Goal: Task Accomplishment & Management: Manage account settings

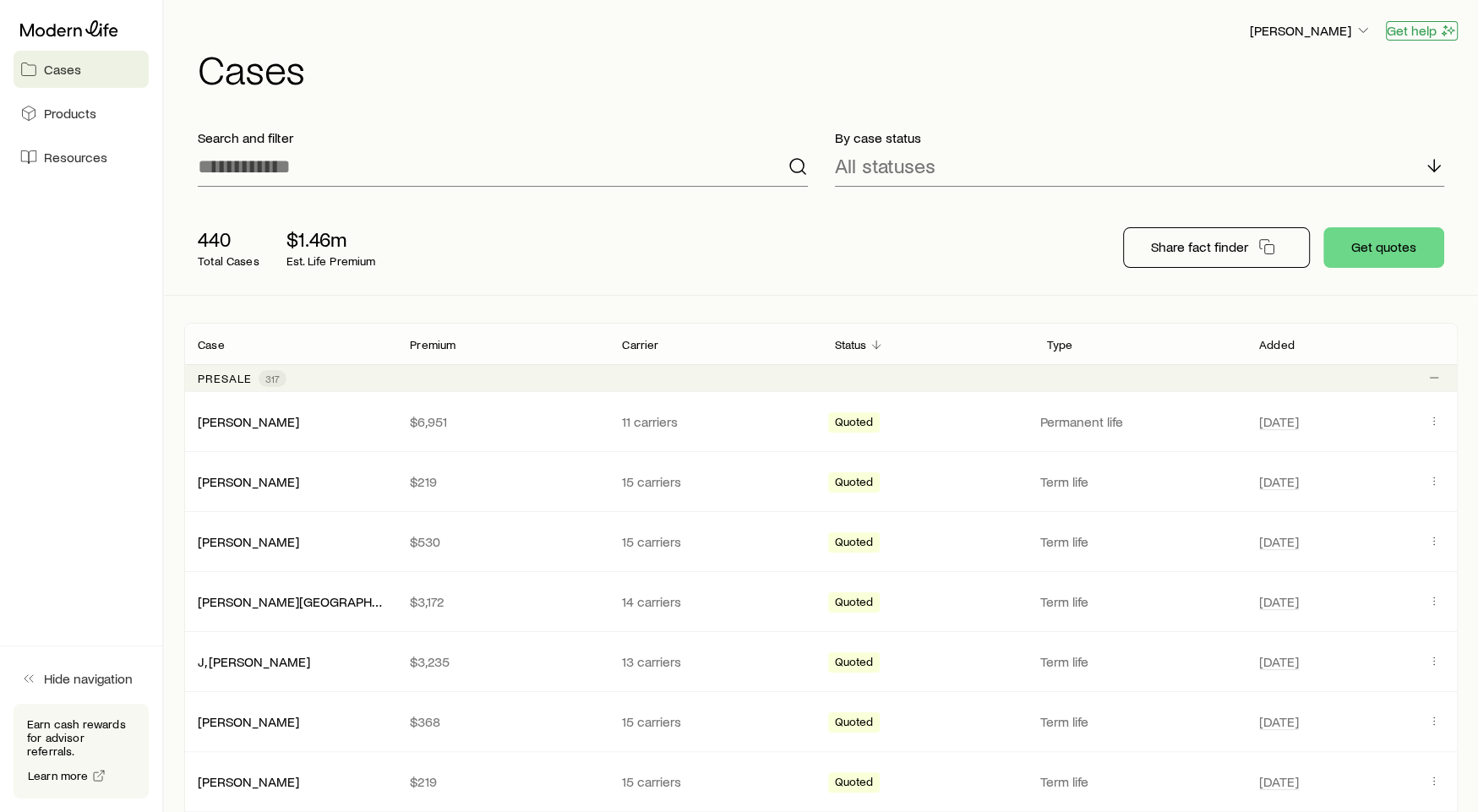
click at [1440, 34] on icon "button" at bounding box center [1448, 31] width 17 height 17
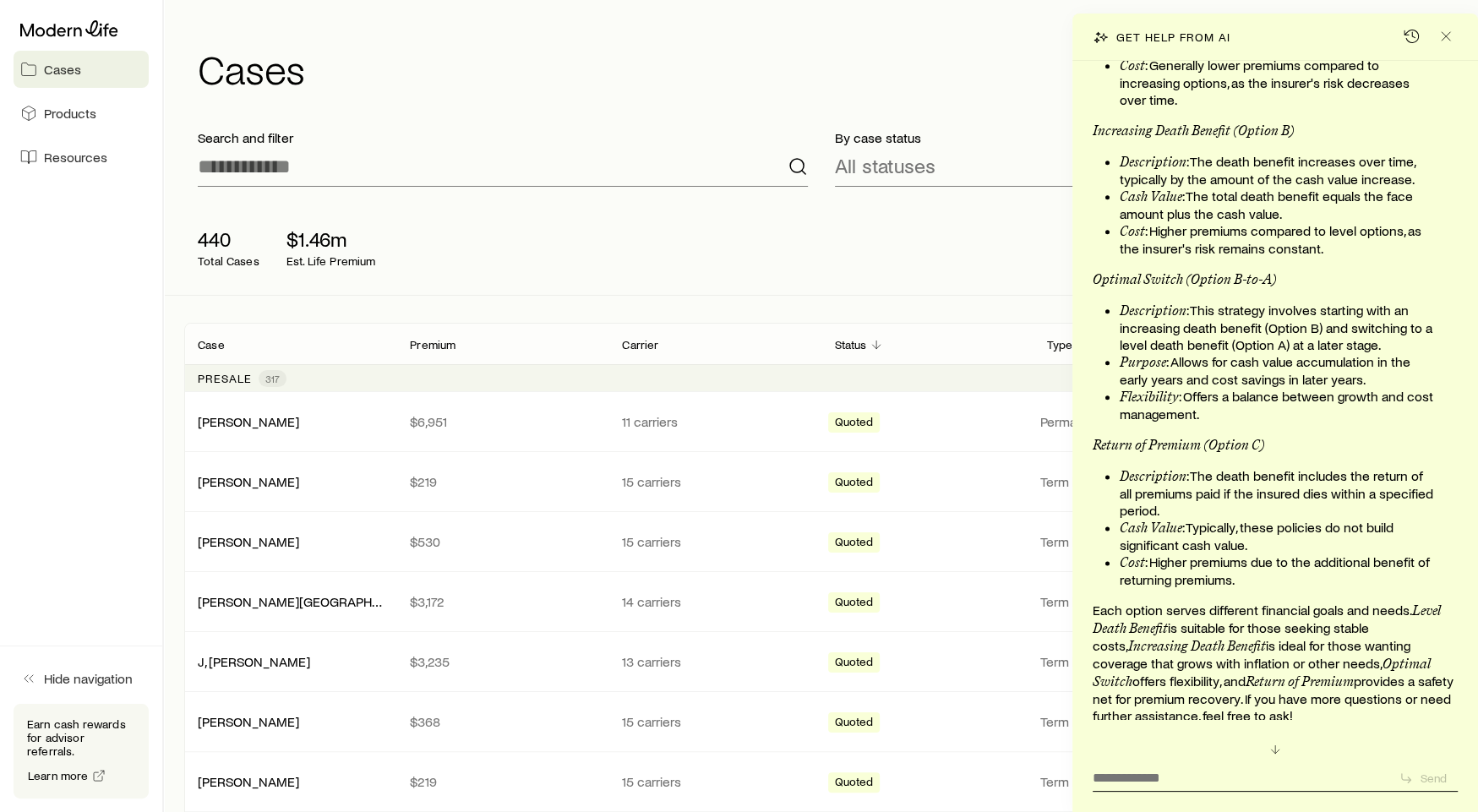
scroll to position [1884, 0]
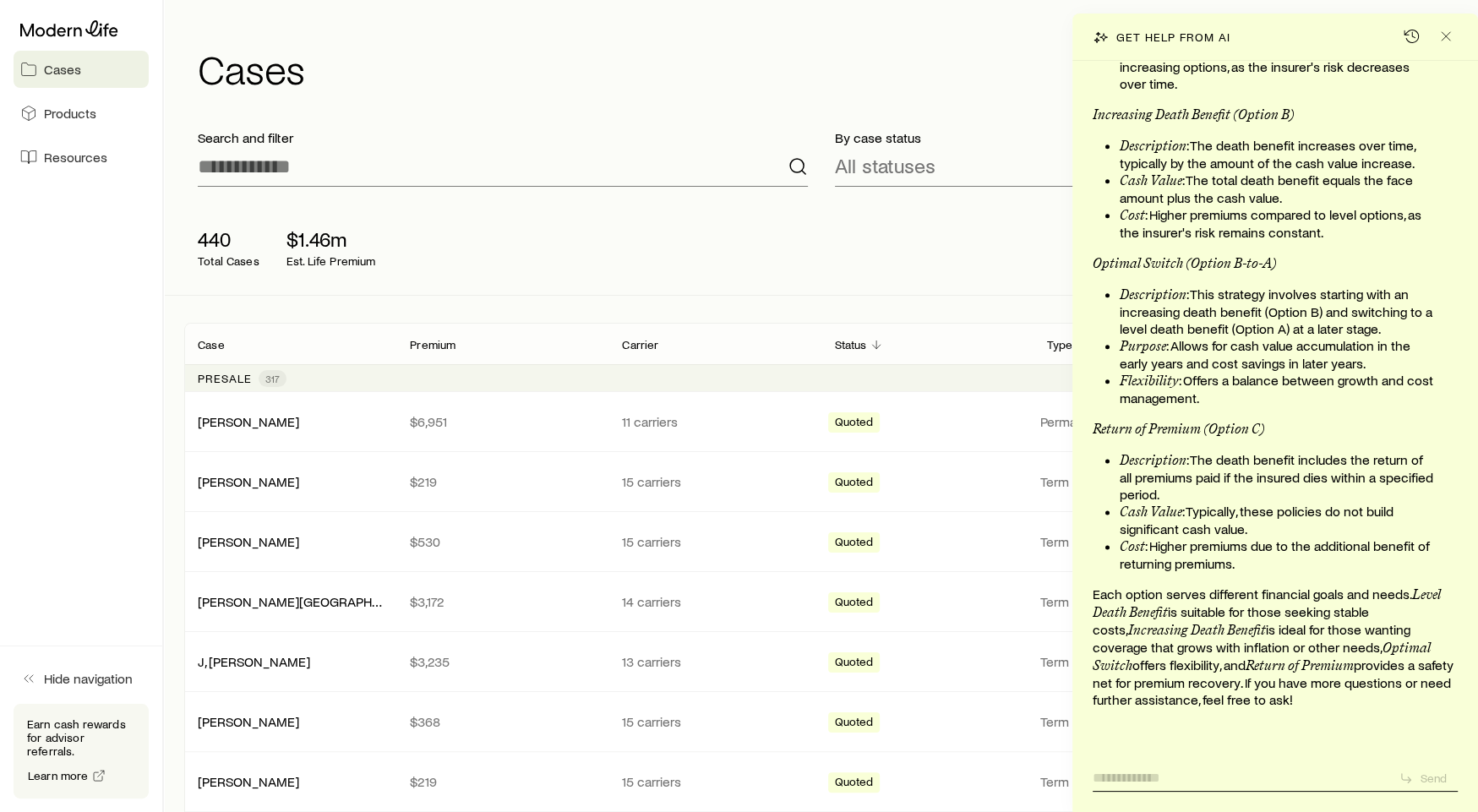
click at [1186, 781] on textarea at bounding box center [1239, 772] width 293 height 26
click at [1404, 36] on icon "button" at bounding box center [1412, 36] width 17 height 17
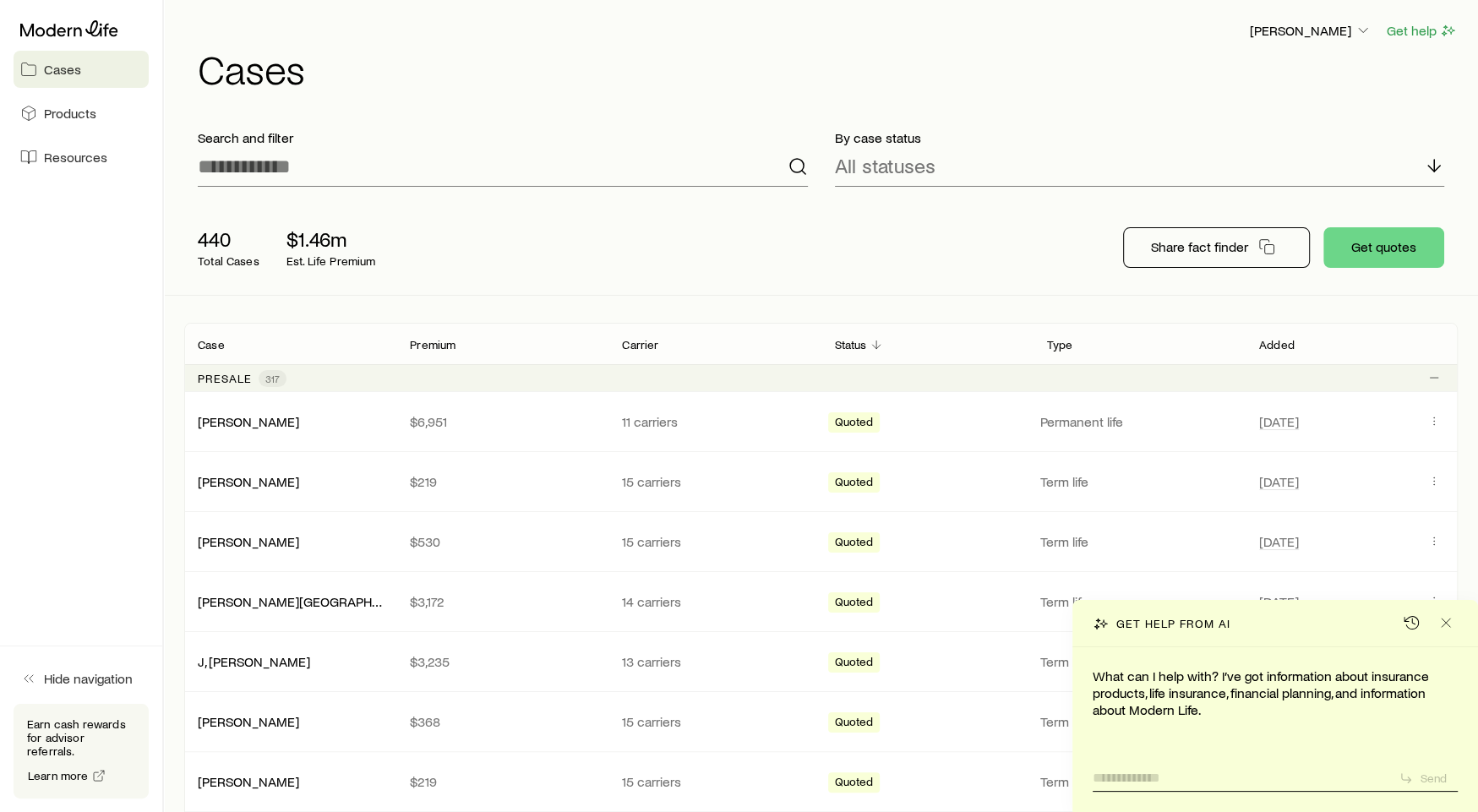
click at [1312, 768] on textarea at bounding box center [1239, 772] width 293 height 26
type textarea "**********"
drag, startPoint x: 1280, startPoint y: 785, endPoint x: 1078, endPoint y: 741, distance: 206.7
click at [1078, 741] on div "**********" at bounding box center [1275, 730] width 406 height 165
click at [1436, 609] on span "Close" at bounding box center [1446, 600] width 37 height 20
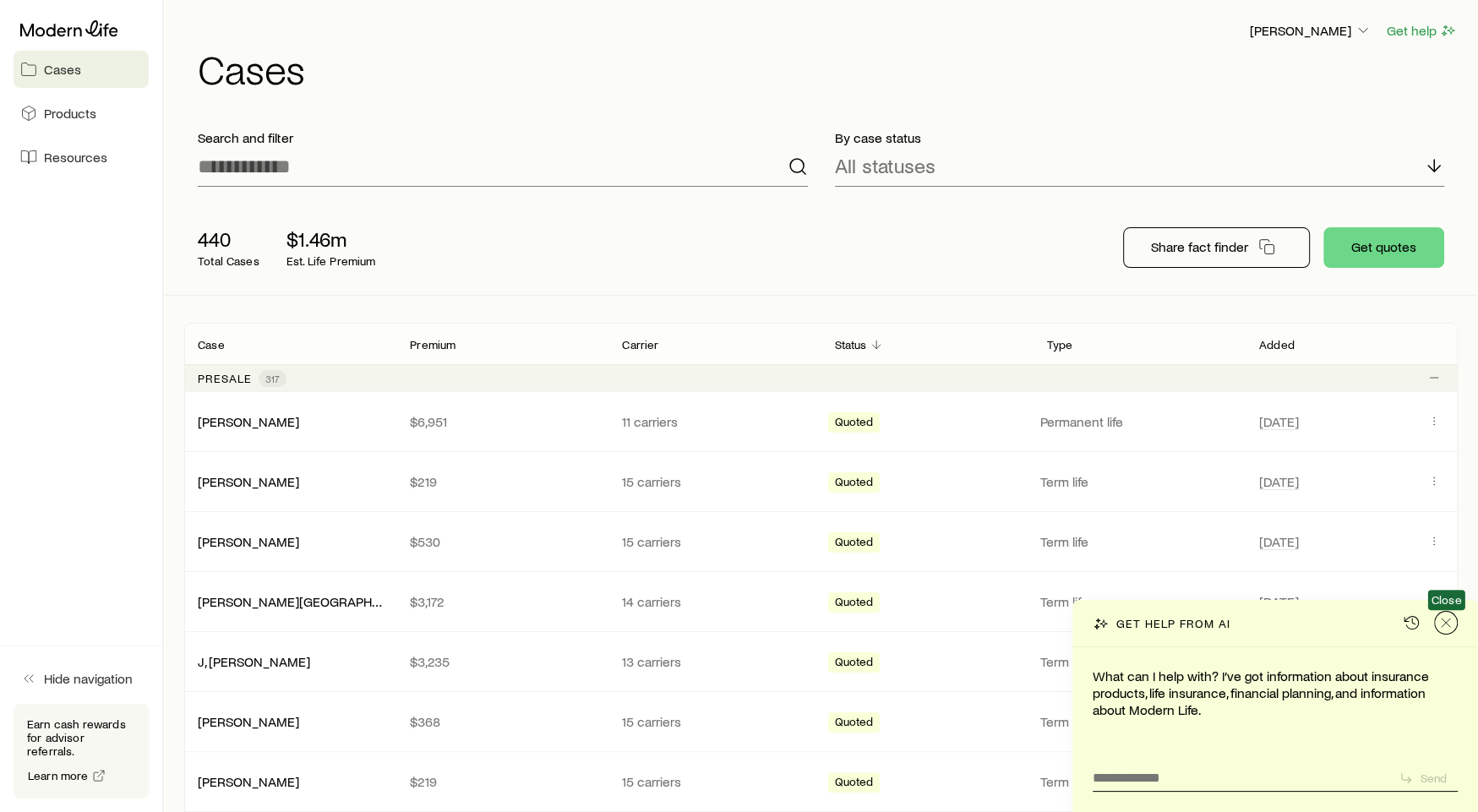
click at [1441, 620] on icon "Close" at bounding box center [1446, 623] width 17 height 17
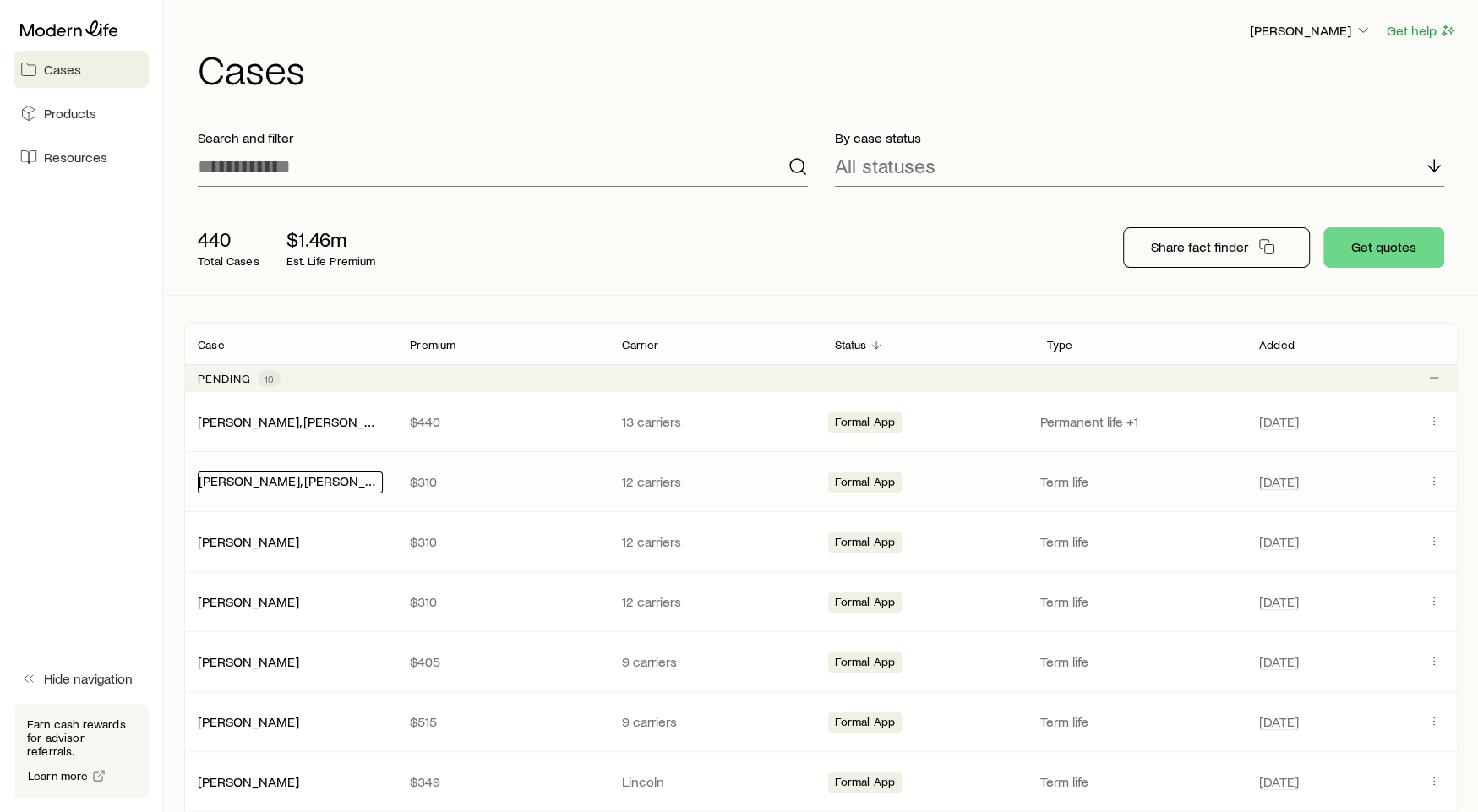
click at [243, 475] on link "[PERSON_NAME], [PERSON_NAME]" at bounding box center [302, 480] width 207 height 16
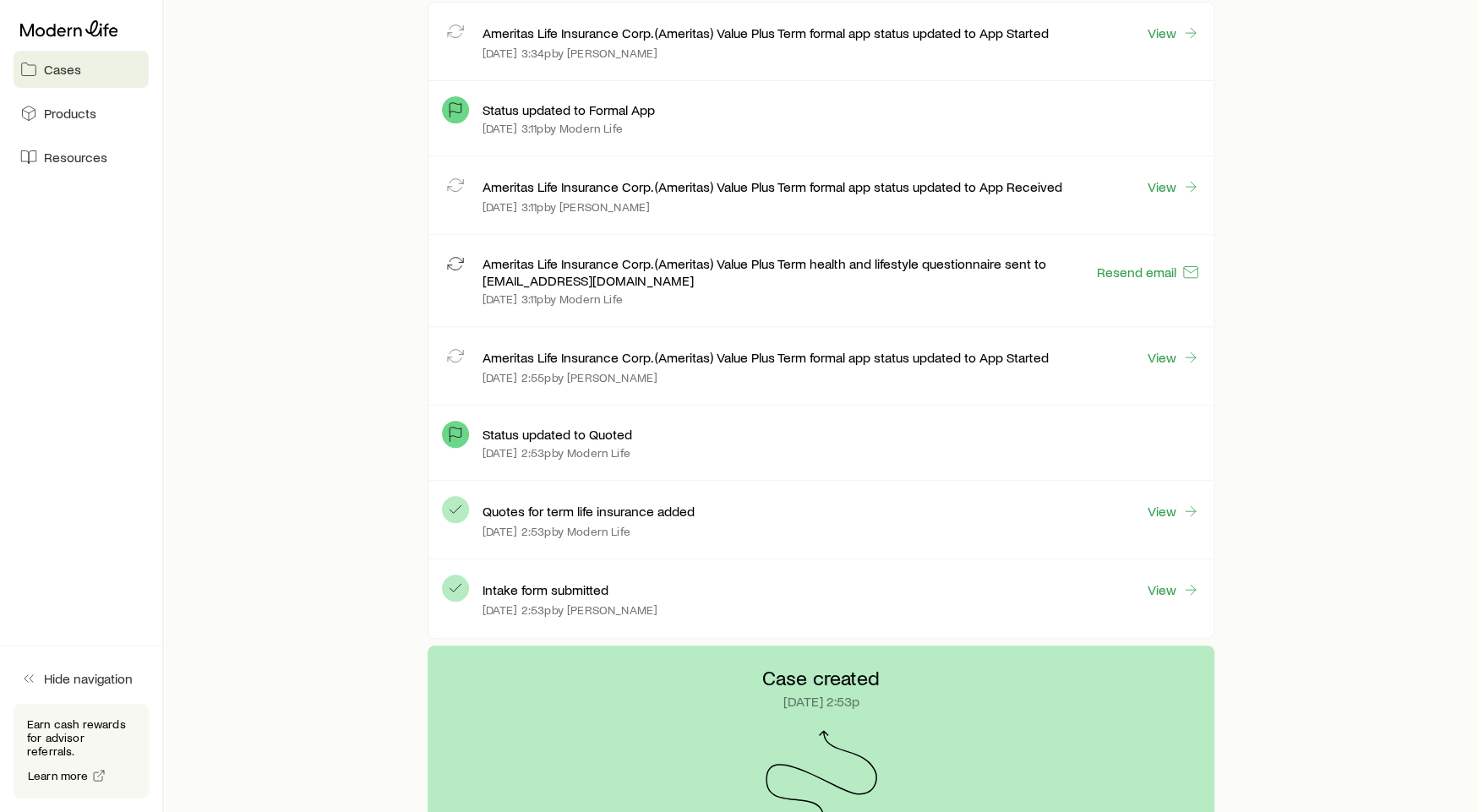
scroll to position [546, 0]
click at [1179, 504] on link "View" at bounding box center [1173, 513] width 55 height 19
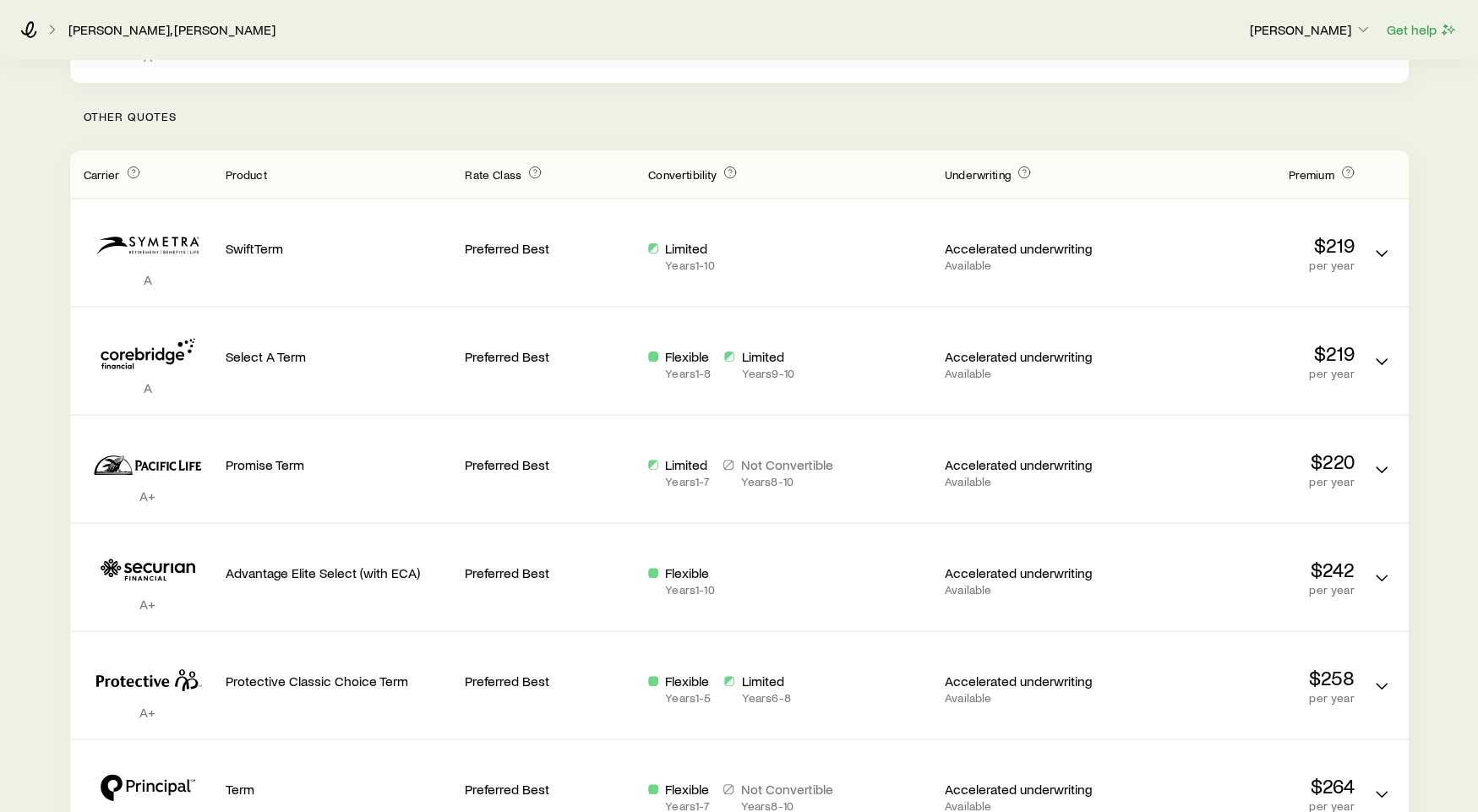
scroll to position [427, 0]
